Goal: Task Accomplishment & Management: Manage account settings

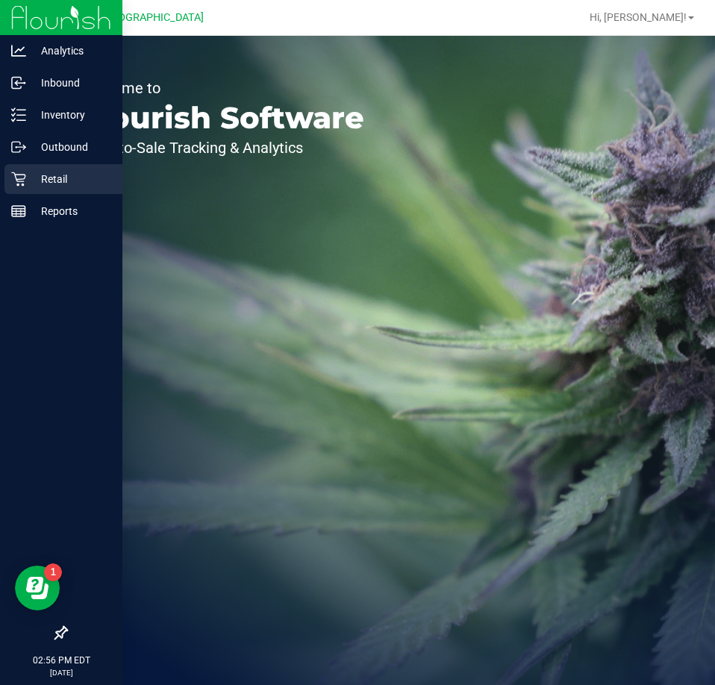
click at [30, 173] on p "Retail" at bounding box center [71, 179] width 90 height 18
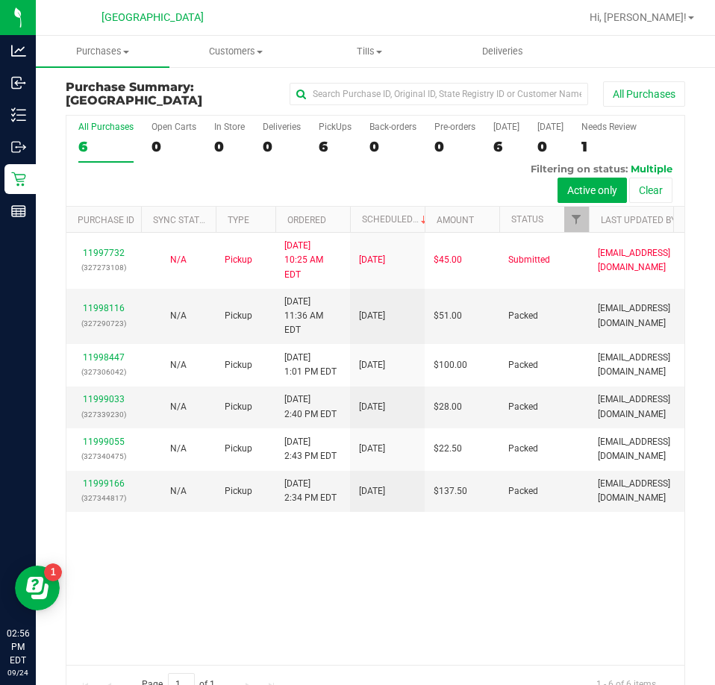
click at [659, 28] on div "Hi, [PERSON_NAME]!" at bounding box center [641, 17] width 116 height 26
click at [648, 12] on span "Hi, [PERSON_NAME]!" at bounding box center [637, 17] width 97 height 12
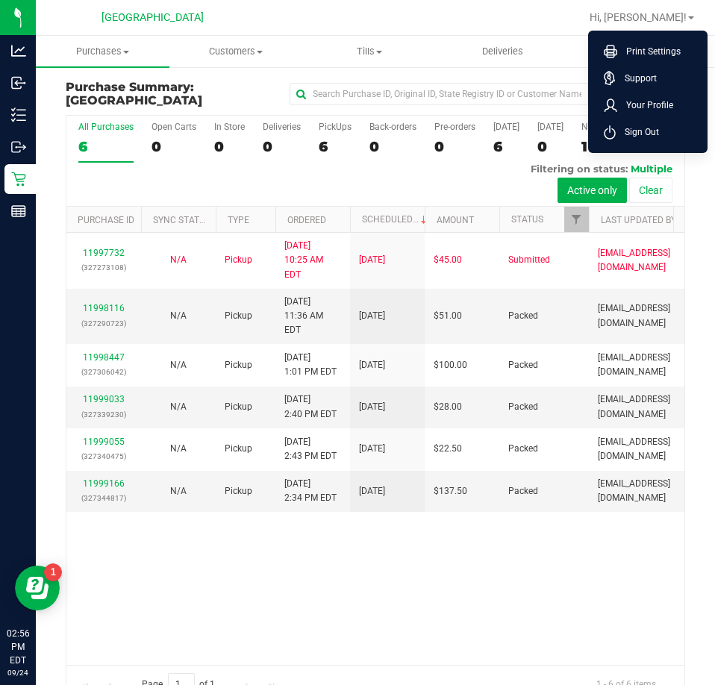
drag, startPoint x: 624, startPoint y: 130, endPoint x: 130, endPoint y: 2, distance: 510.8
click at [623, 131] on span "Sign Out" at bounding box center [636, 132] width 43 height 15
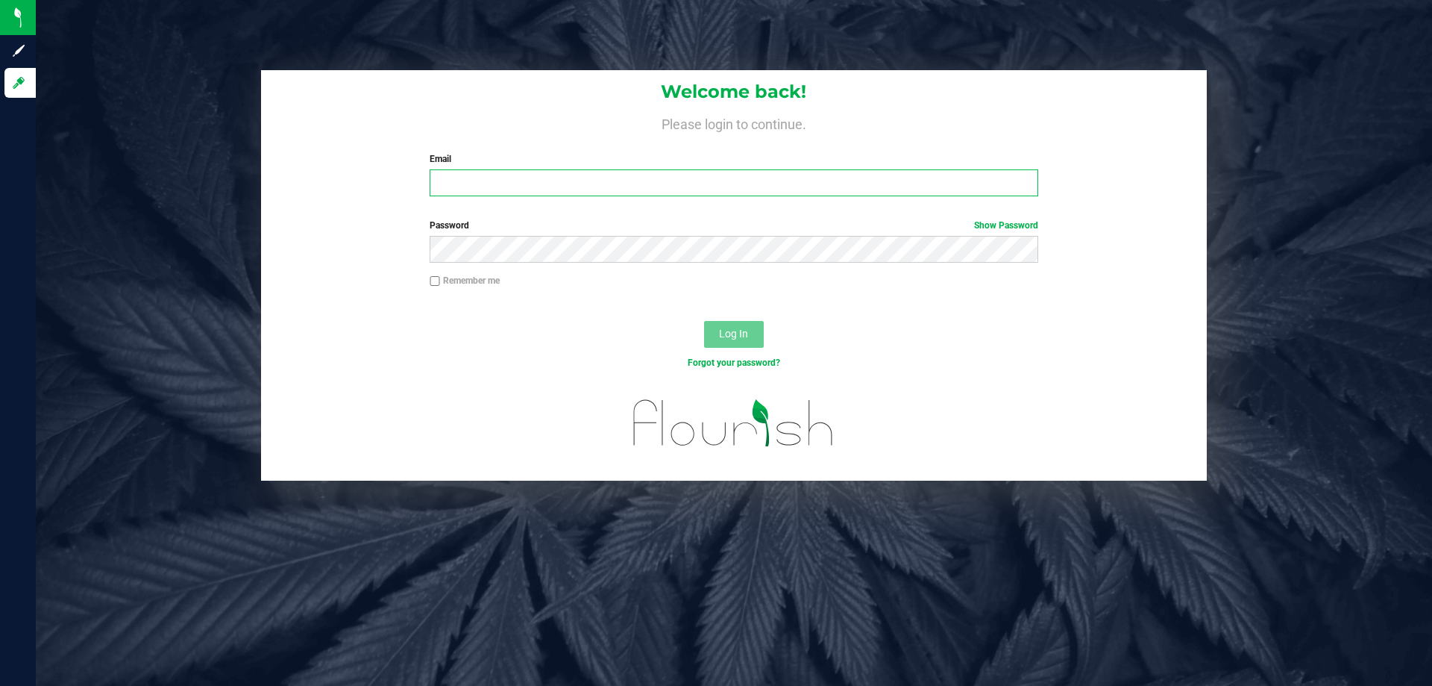
click at [714, 185] on input "Email" at bounding box center [734, 182] width 608 height 27
type input "[EMAIL_ADDRESS][DOMAIN_NAME]"
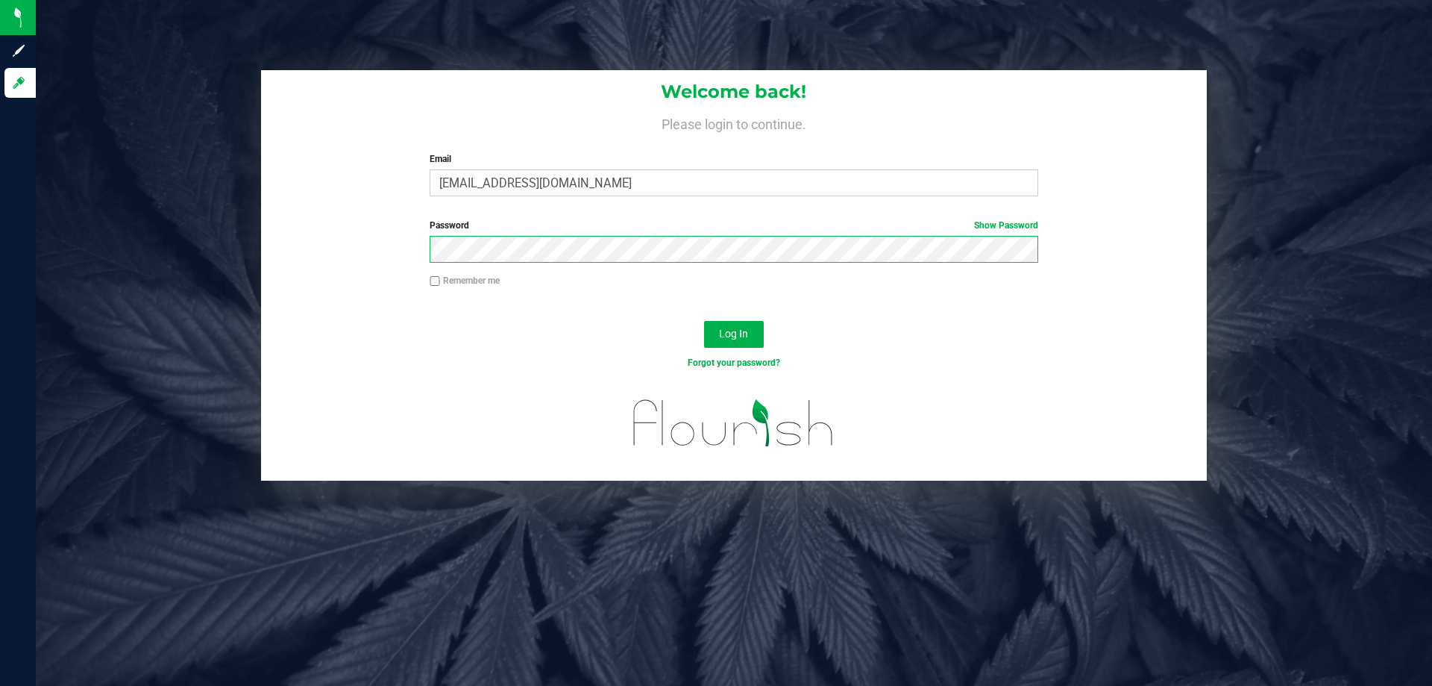
click at [704, 321] on button "Log In" at bounding box center [734, 334] width 60 height 27
